Goal: Find specific page/section: Find specific page/section

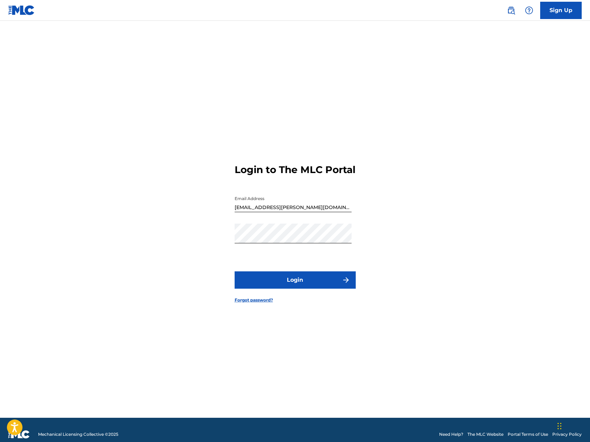
click at [305, 289] on button "Login" at bounding box center [295, 279] width 121 height 17
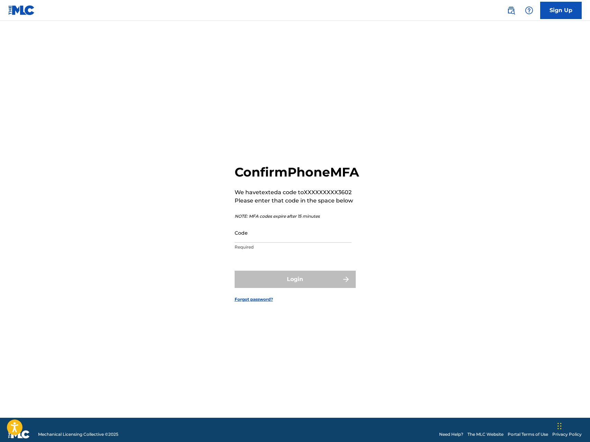
click at [271, 243] on input "Code" at bounding box center [293, 233] width 117 height 20
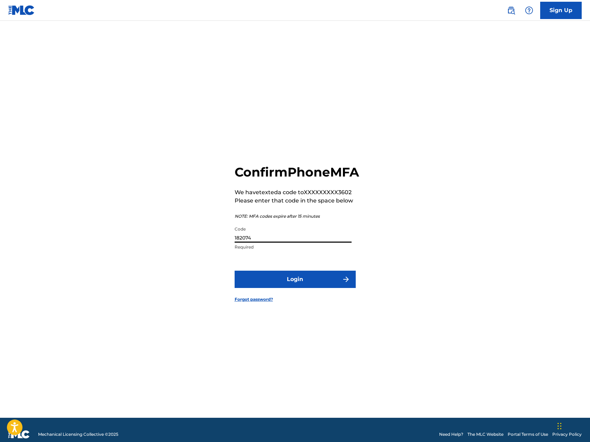
type input "182074"
click at [307, 296] on form "Confirm Phone MFA We have texted a code to XXXXXXXXX3602 Please enter that code…" at bounding box center [295, 228] width 121 height 380
click at [305, 288] on button "Login" at bounding box center [295, 279] width 121 height 17
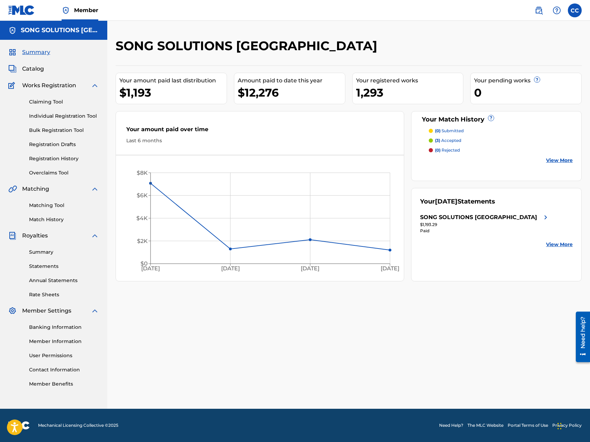
click at [36, 70] on span "Catalog" at bounding box center [33, 69] width 22 height 8
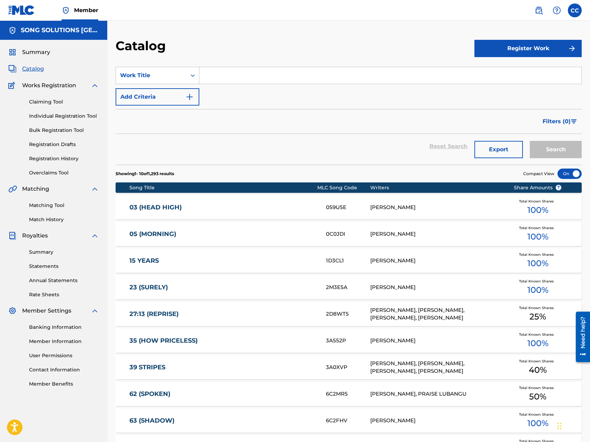
click at [204, 72] on input "Search Form" at bounding box center [390, 75] width 382 height 17
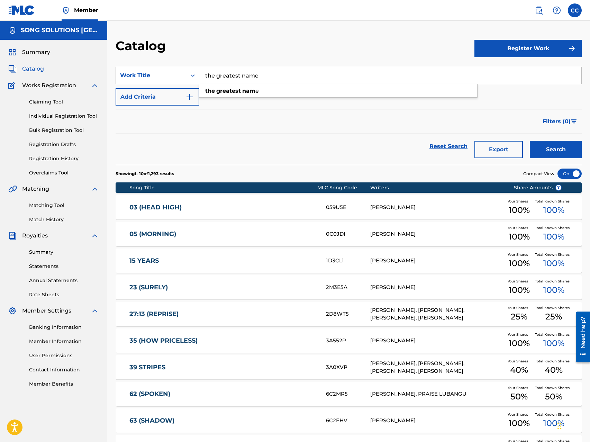
type input "the greatest name"
click at [530, 141] on button "Search" at bounding box center [556, 149] width 52 height 17
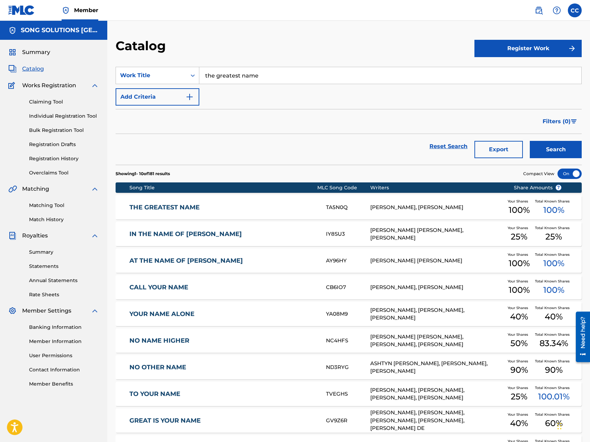
click at [186, 201] on div "THE GREATEST NAME TA5N0Q [PERSON_NAME], [PERSON_NAME] Your Shares 100 % Total K…" at bounding box center [349, 207] width 466 height 24
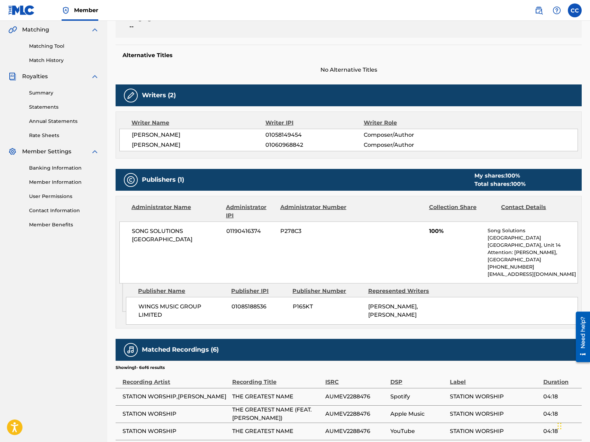
scroll to position [228, 0]
